Goal: Transaction & Acquisition: Purchase product/service

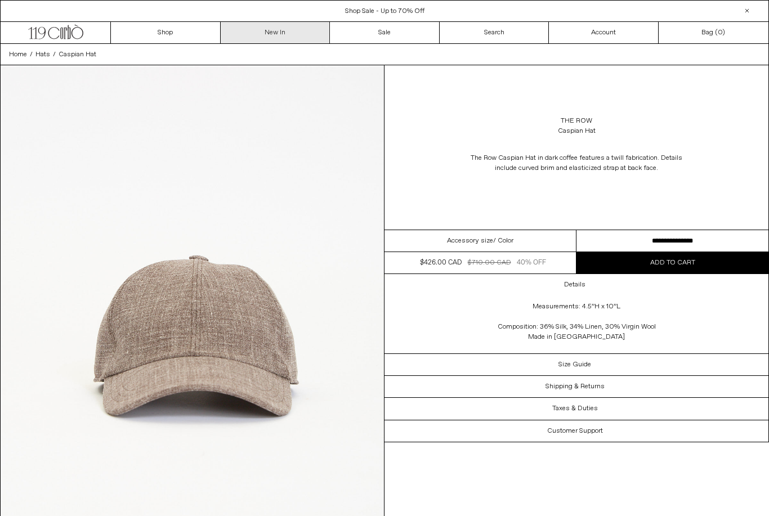
click at [254, 35] on link "New In" at bounding box center [276, 32] width 110 height 21
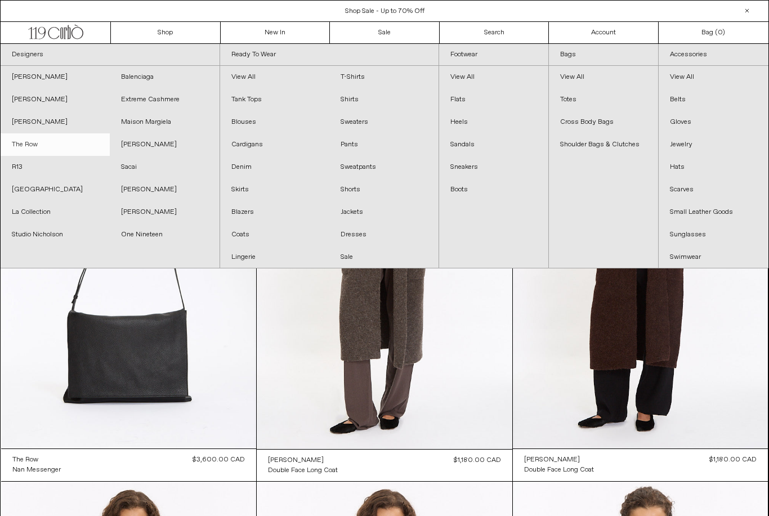
click at [31, 149] on link "The Row" at bounding box center [55, 144] width 109 height 23
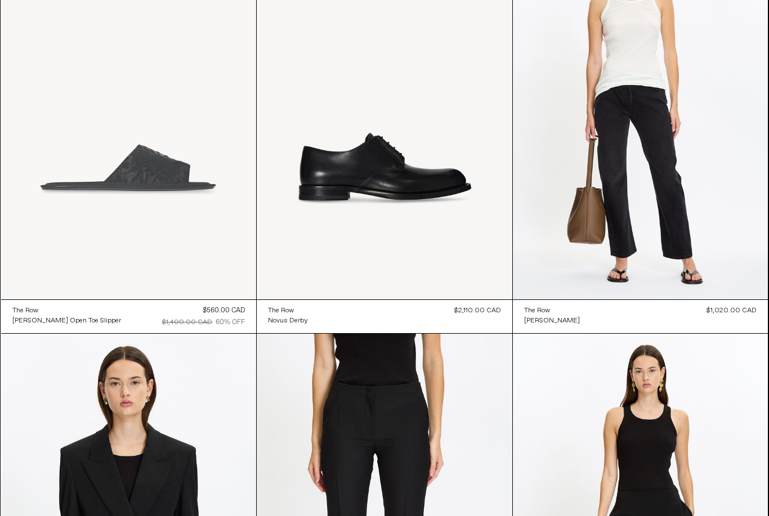
scroll to position [10946, 0]
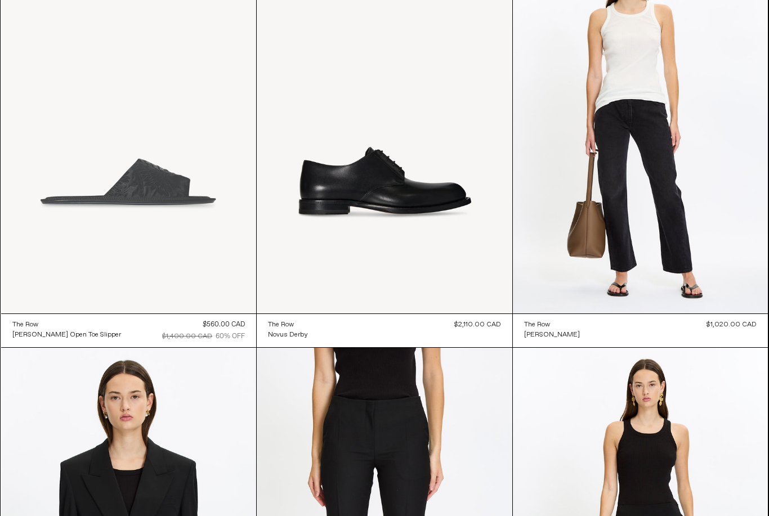
click at [174, 249] on at bounding box center [128, 122] width 255 height 383
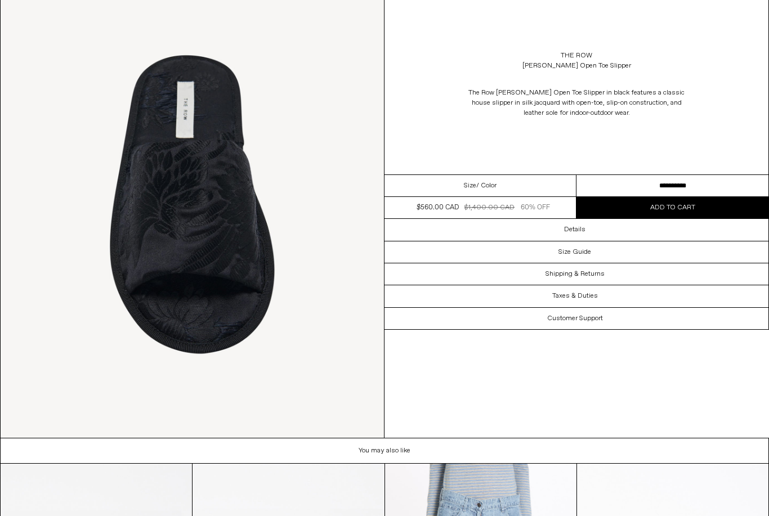
scroll to position [1071, 0]
